Goal: Information Seeking & Learning: Find specific fact

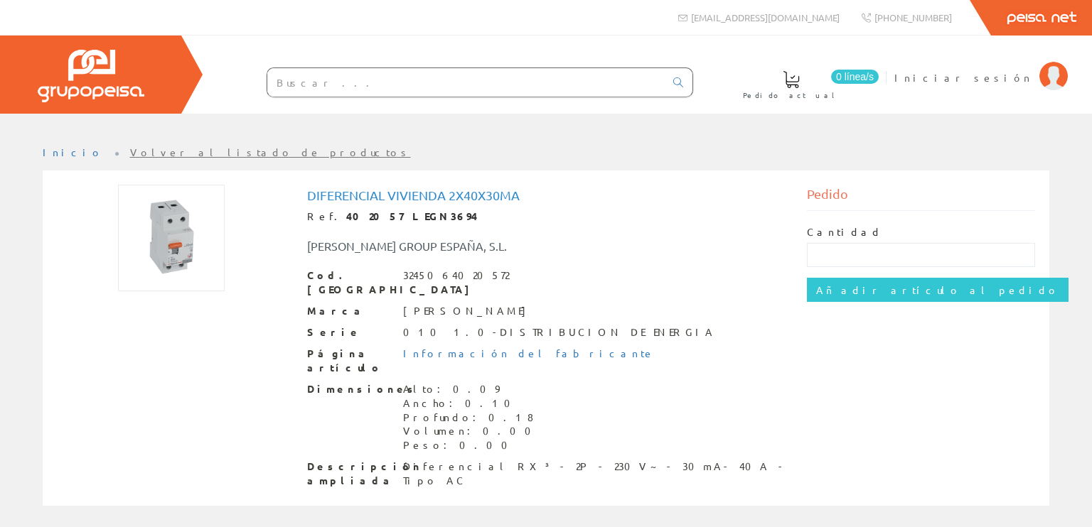
click at [284, 85] on input "text" at bounding box center [465, 82] width 397 height 28
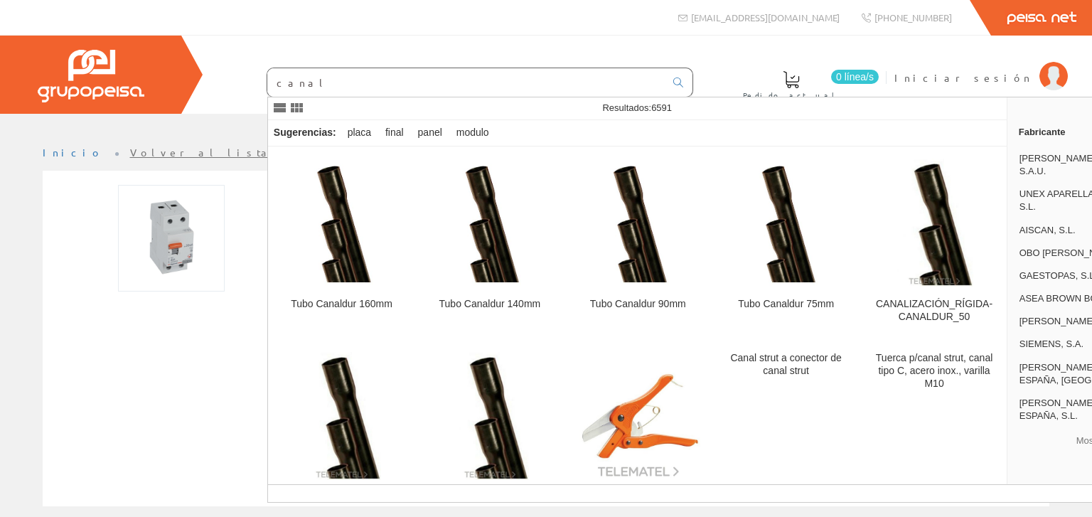
type input "canal"
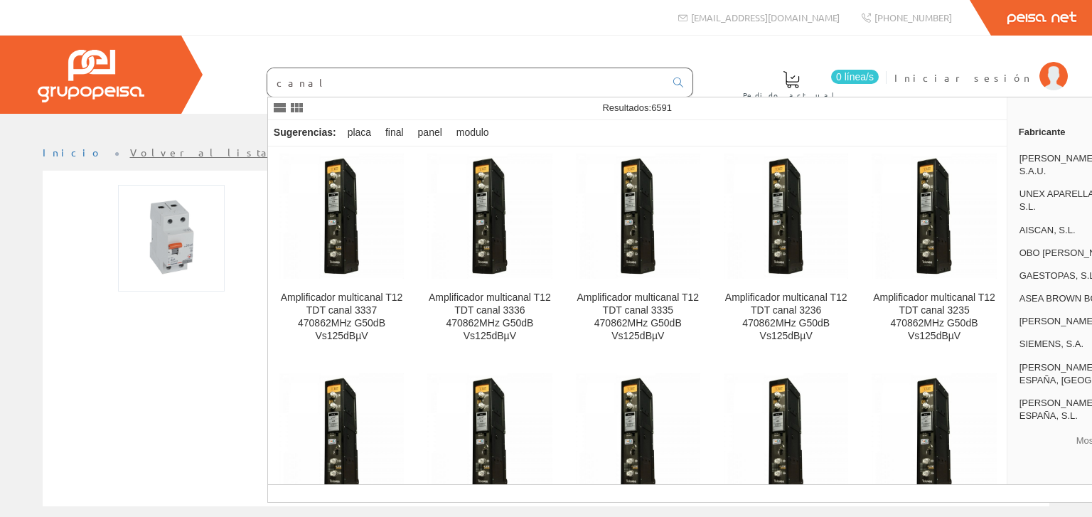
scroll to position [1848, 0]
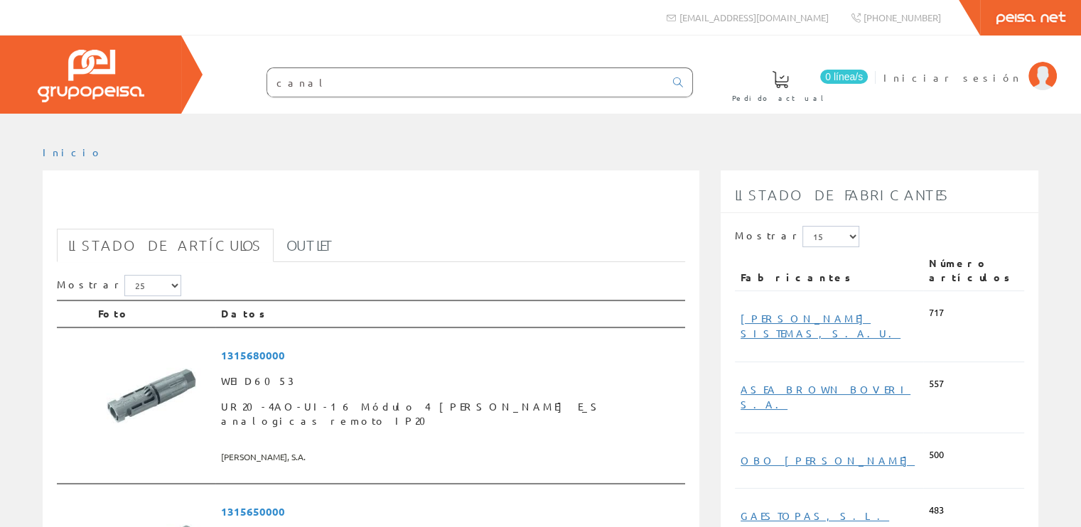
click at [361, 80] on input "canal" at bounding box center [465, 82] width 397 height 28
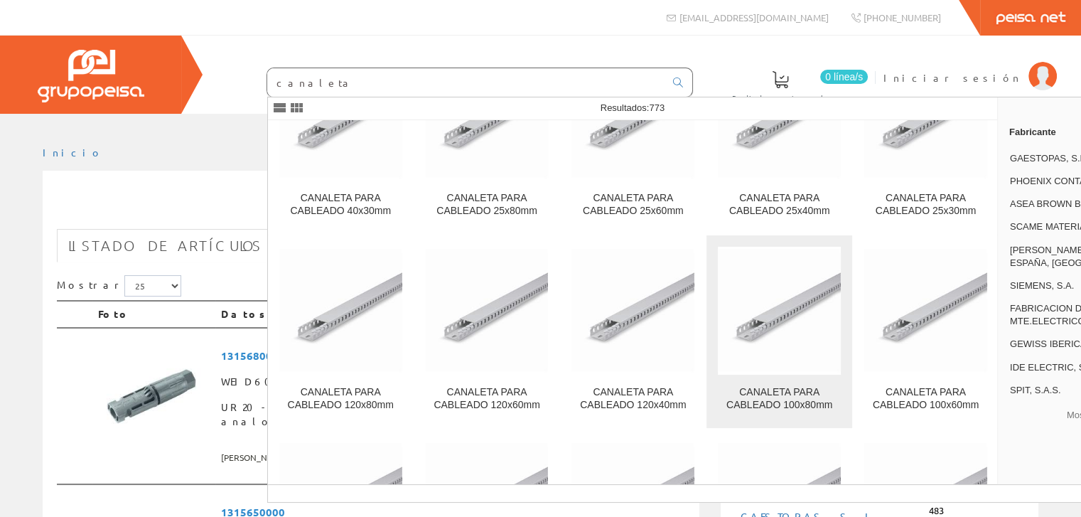
scroll to position [5970, 0]
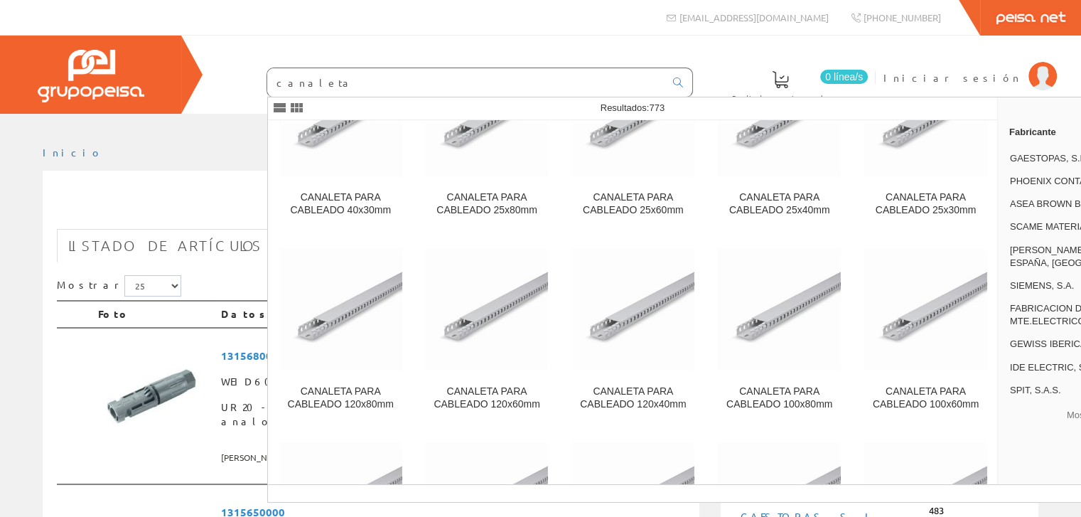
type input "canaleta"
